Goal: Task Accomplishment & Management: Manage account settings

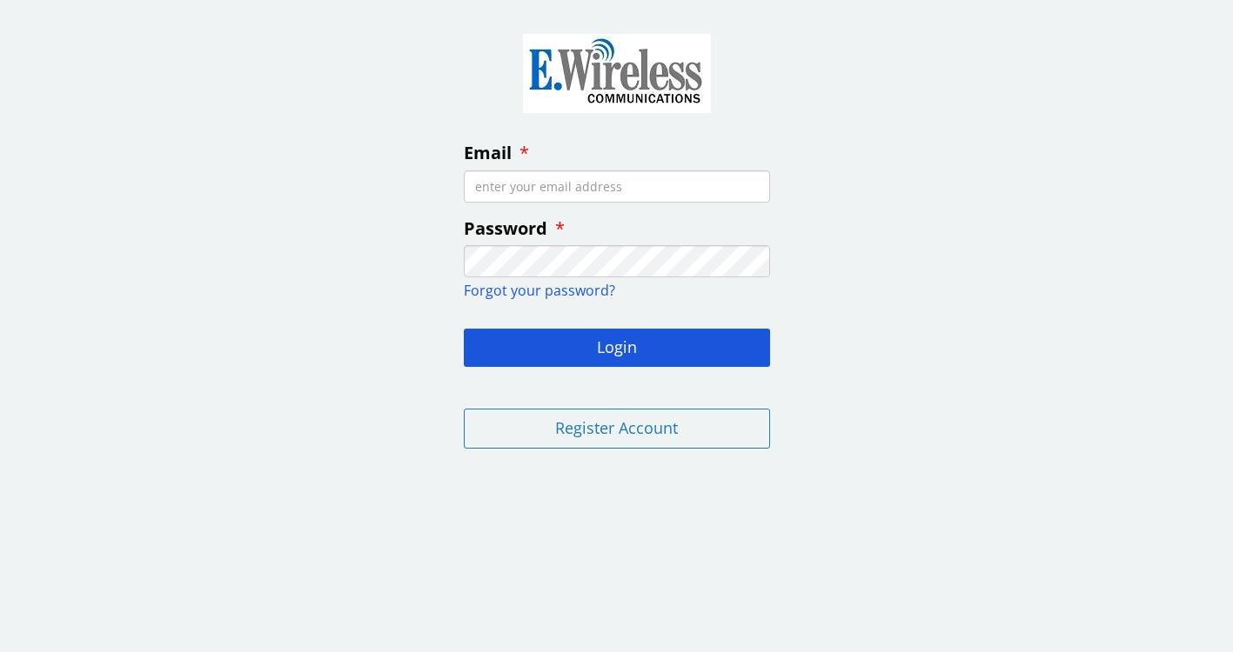
type input "[EMAIL_ADDRESS][DOMAIN_NAME]"
click at [616, 345] on button "Login" at bounding box center [617, 348] width 306 height 38
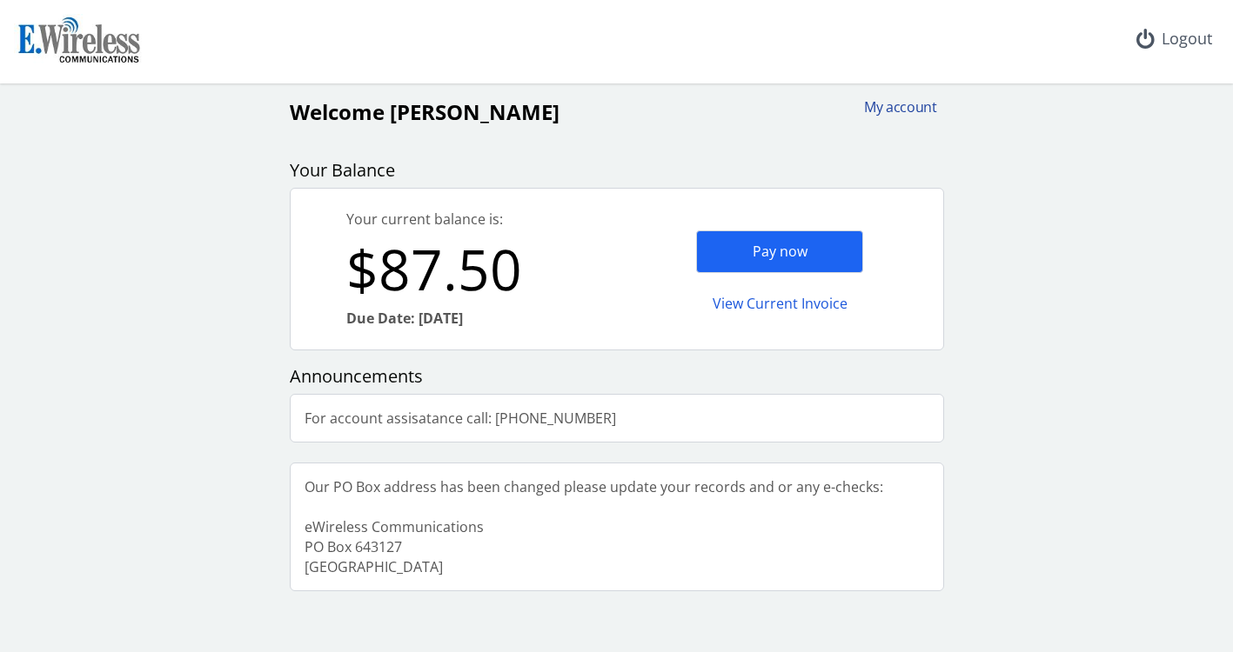
click at [872, 108] on div "My account" at bounding box center [895, 107] width 84 height 20
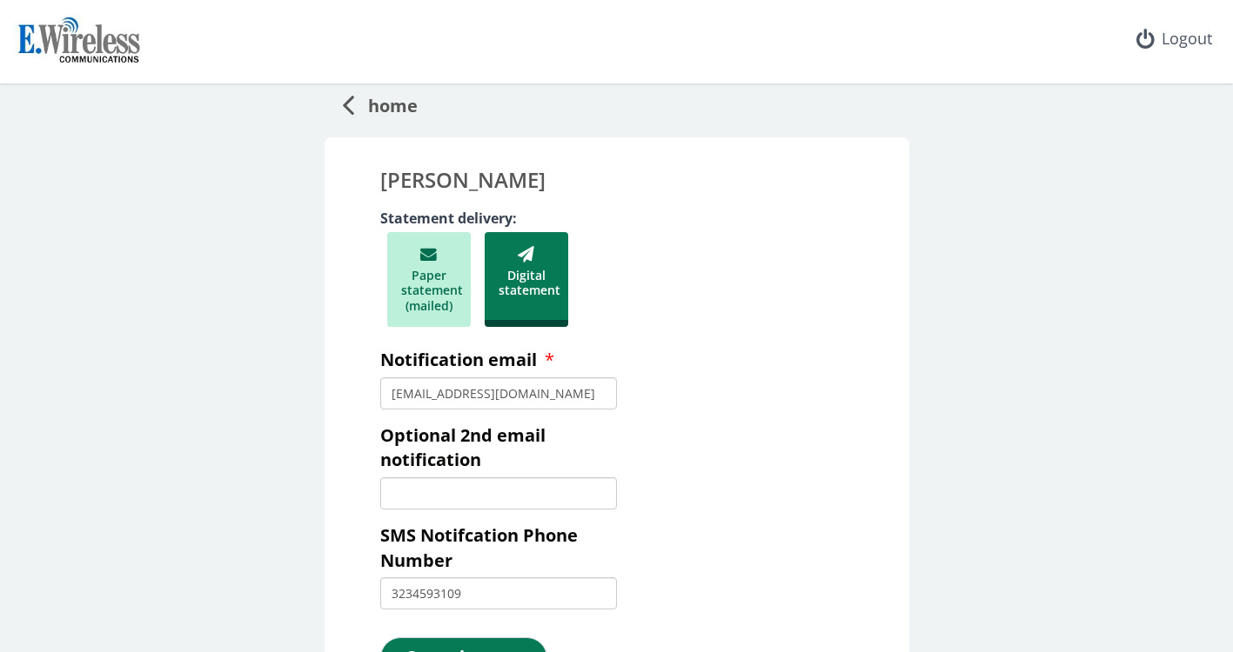
click at [529, 260] on icon at bounding box center [526, 258] width 56 height 19
click at [378, 104] on span "home" at bounding box center [386, 103] width 64 height 32
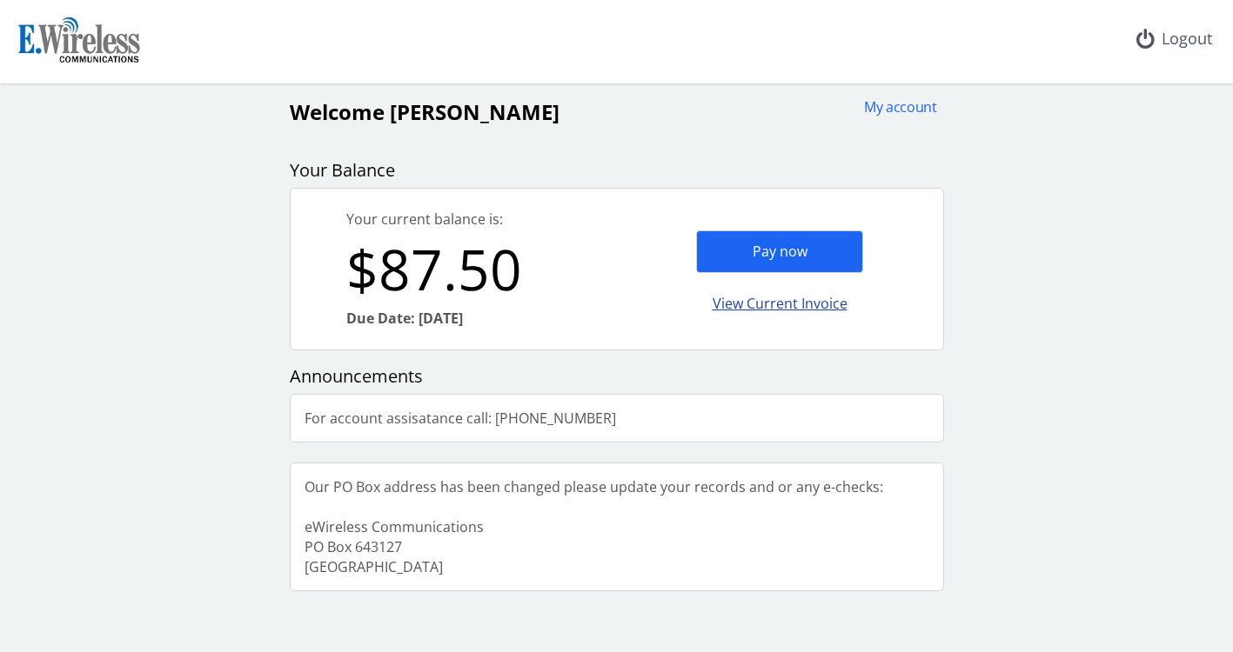
click at [819, 298] on div "View Current Invoice" at bounding box center [779, 304] width 167 height 41
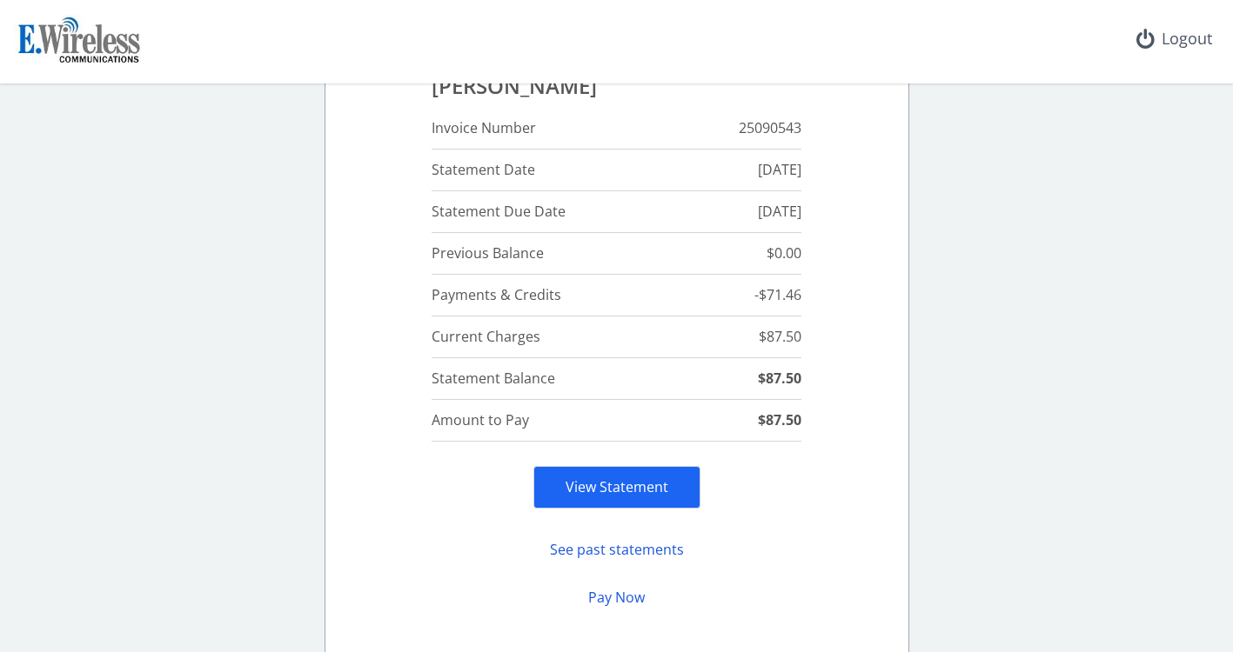
scroll to position [129, 0]
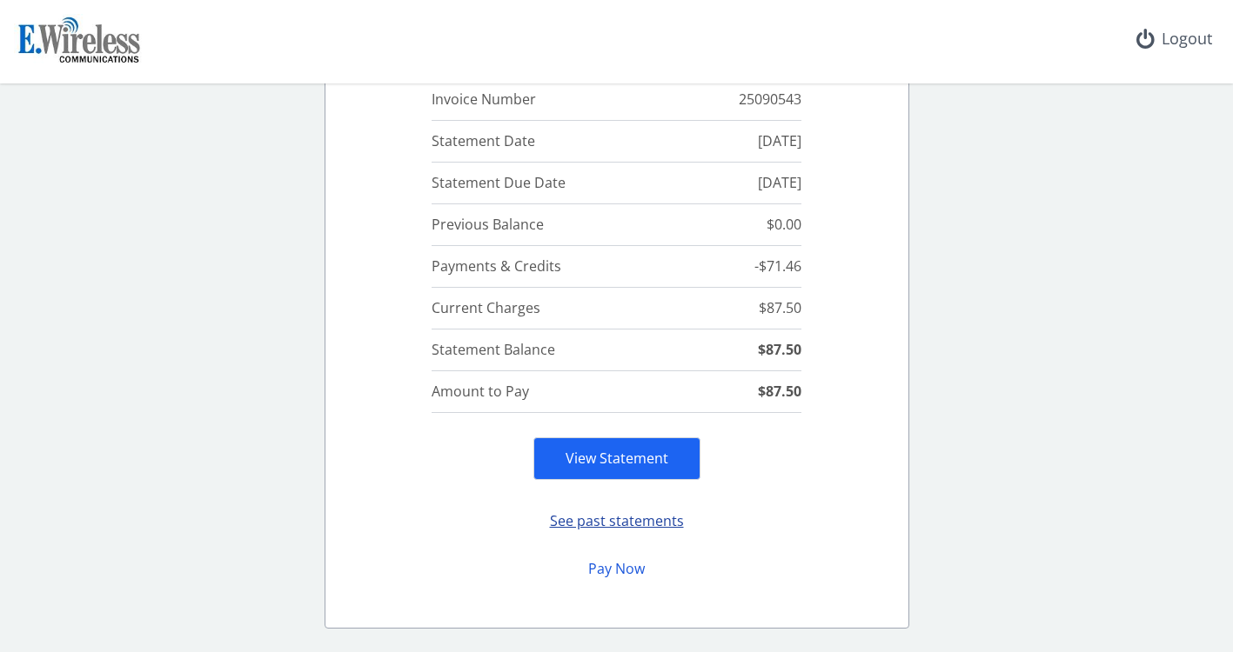
click at [603, 522] on button "See past statements" at bounding box center [616, 522] width 167 height 34
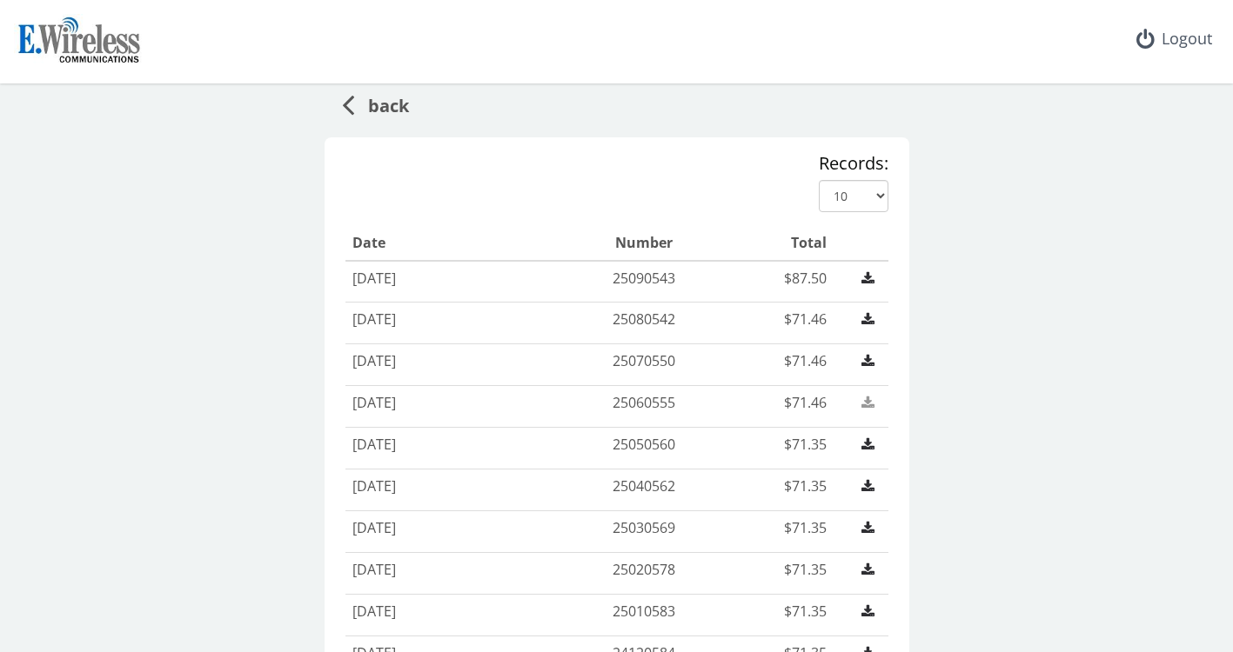
click at [866, 402] on icon at bounding box center [867, 403] width 13 height 14
